Goal: Transaction & Acquisition: Purchase product/service

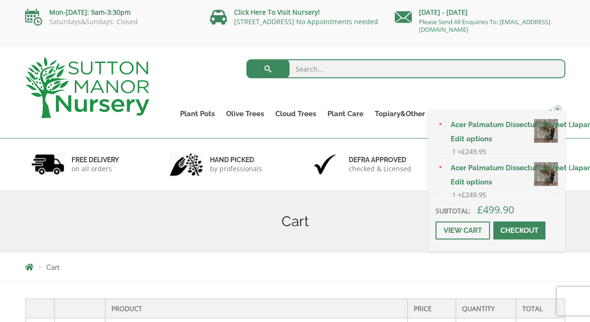
click at [556, 110] on span "2" at bounding box center [557, 109] width 9 height 9
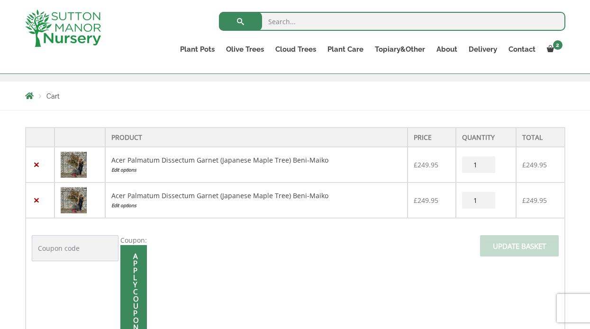
scroll to position [155, 0]
click at [38, 197] on link "×" at bounding box center [37, 200] width 10 height 10
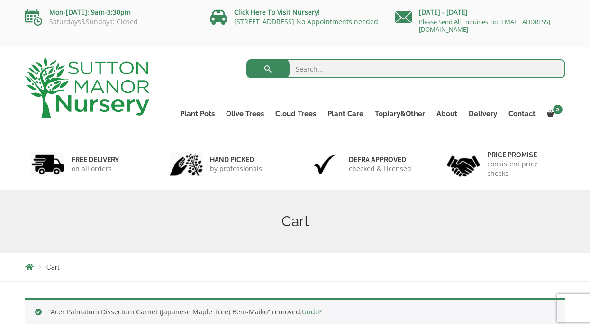
scroll to position [0, 0]
click at [517, 114] on link "Contact" at bounding box center [522, 113] width 38 height 13
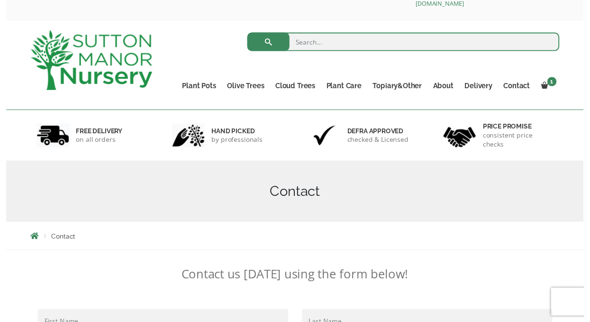
scroll to position [27, 0]
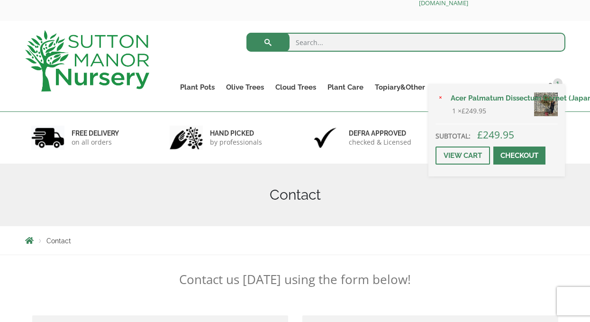
click at [488, 105] on link "Acer Palmatum Dissectum Garnet (Japanese Maple Tree) Beni-Maiko" at bounding box center [501, 98] width 113 height 14
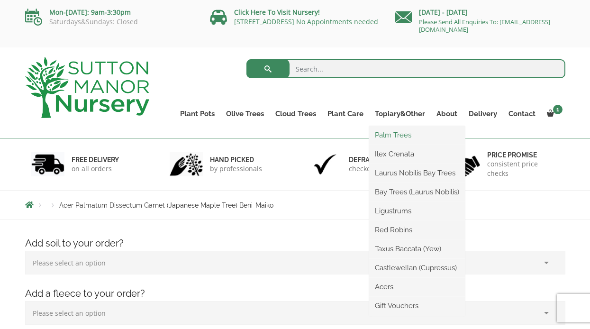
click at [393, 135] on link "Palm Trees" at bounding box center [417, 135] width 96 height 14
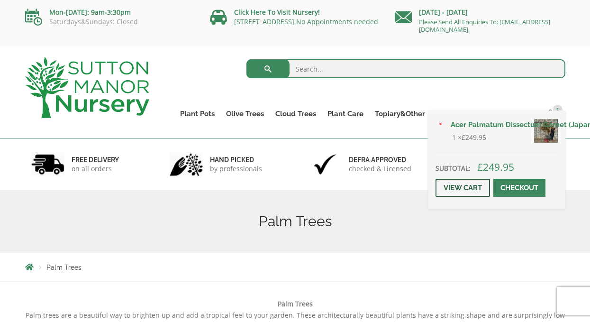
click at [470, 197] on link "View cart" at bounding box center [463, 188] width 55 height 18
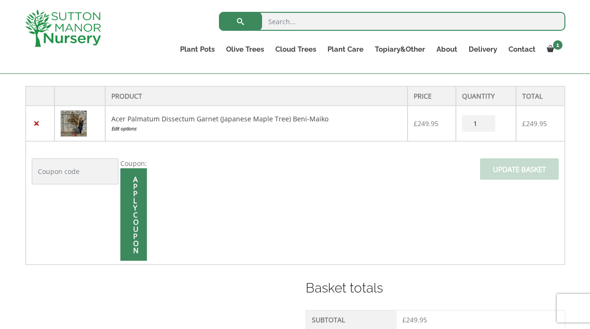
scroll to position [189, 0]
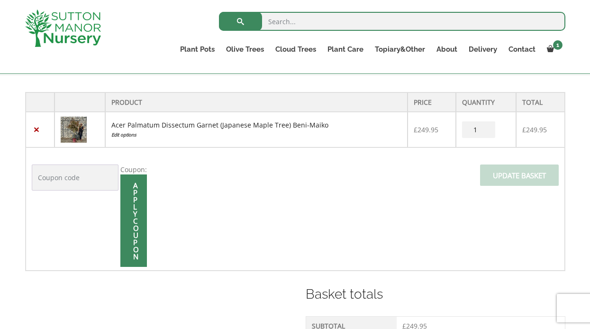
click at [225, 125] on link "Acer Palmatum Dissectum Garnet (Japanese Maple Tree) Beni-Maiko" at bounding box center [219, 124] width 217 height 9
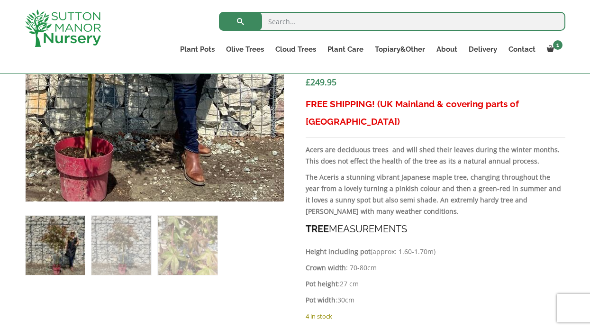
scroll to position [377, 0]
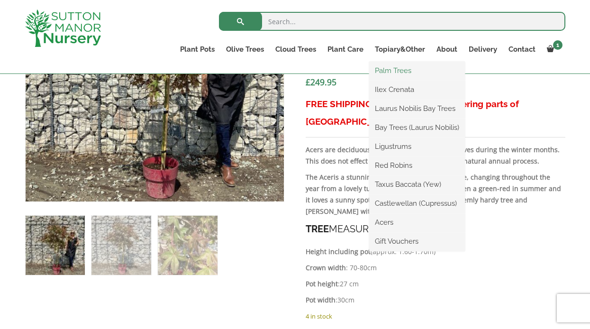
click at [390, 67] on link "Palm Trees" at bounding box center [417, 71] width 96 height 14
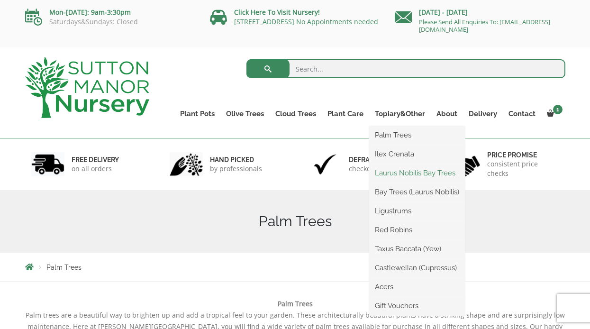
click at [394, 173] on link "Laurus Nobilis Bay Trees" at bounding box center [417, 173] width 96 height 14
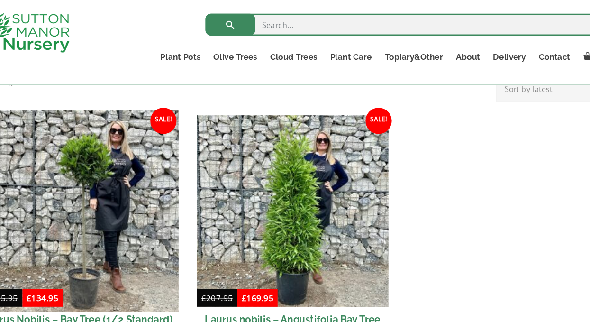
scroll to position [377, 0]
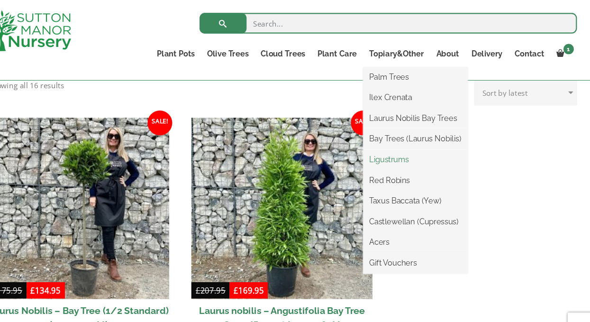
click at [370, 144] on link "Ligustrums" at bounding box center [417, 146] width 96 height 14
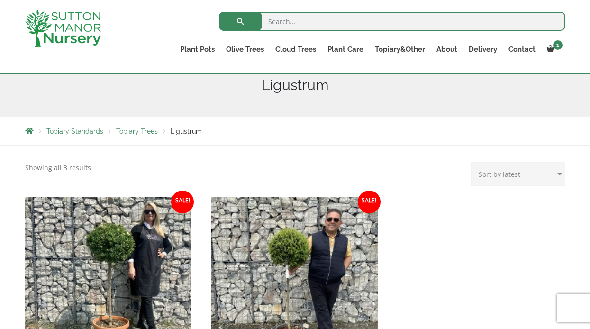
scroll to position [112, 0]
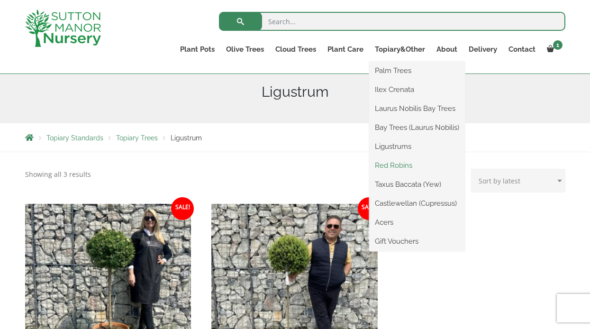
click at [392, 164] on link "Red Robins" at bounding box center [417, 165] width 96 height 14
